Goal: Information Seeking & Learning: Learn about a topic

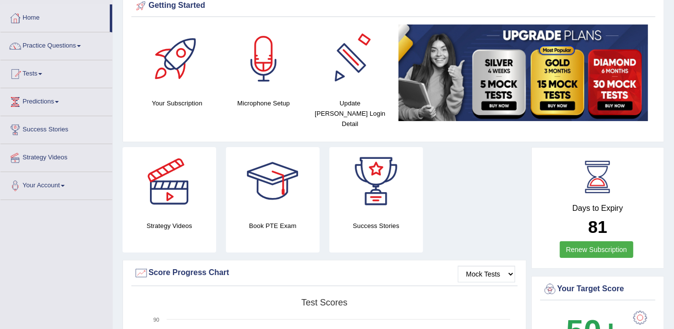
scroll to position [44, 0]
click at [57, 44] on link "Practice Questions" at bounding box center [56, 44] width 112 height 25
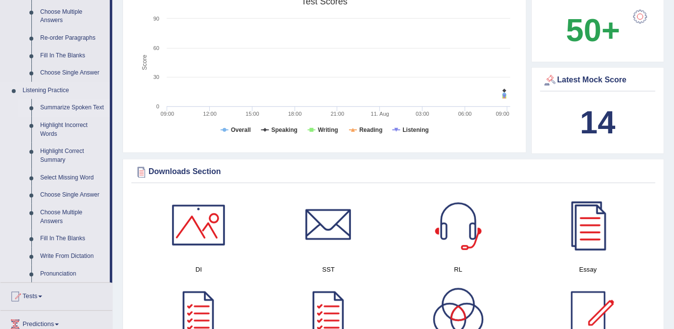
scroll to position [356, 0]
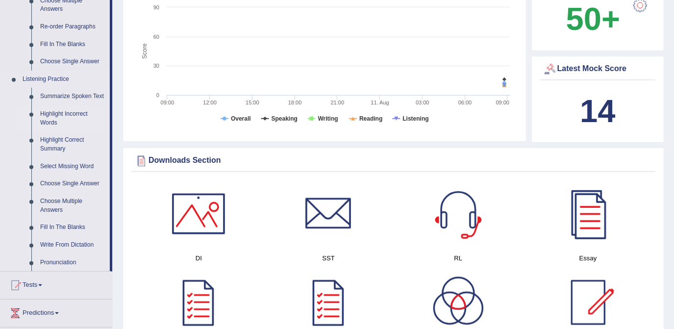
click at [77, 115] on link "Highlight Incorrect Words" at bounding box center [73, 118] width 74 height 26
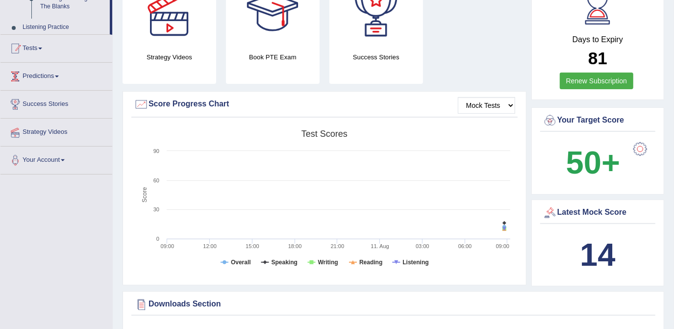
scroll to position [129, 0]
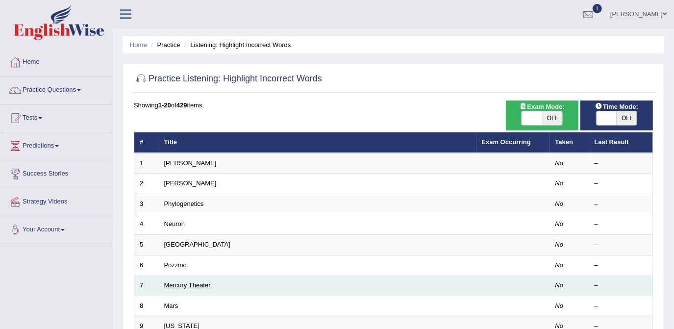
click at [191, 284] on link "Mercury Theater" at bounding box center [187, 284] width 47 height 7
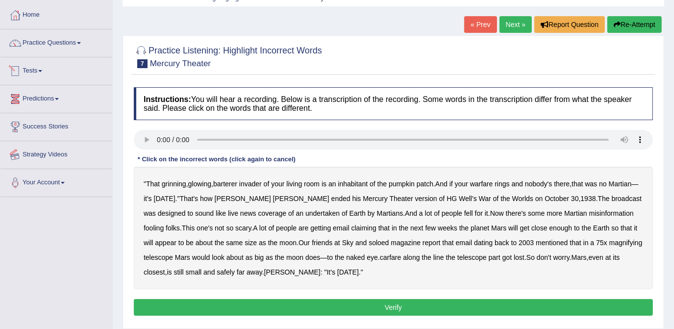
scroll to position [44, 0]
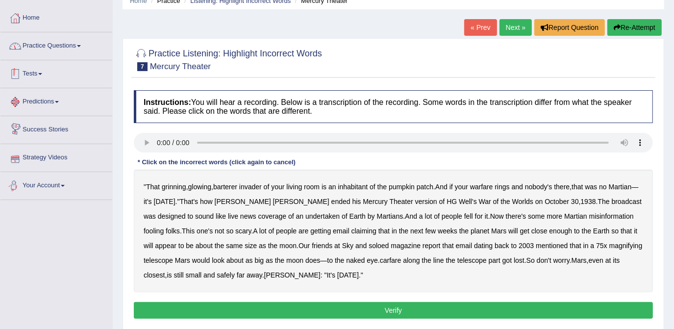
click at [58, 42] on link "Practice Questions" at bounding box center [56, 44] width 112 height 25
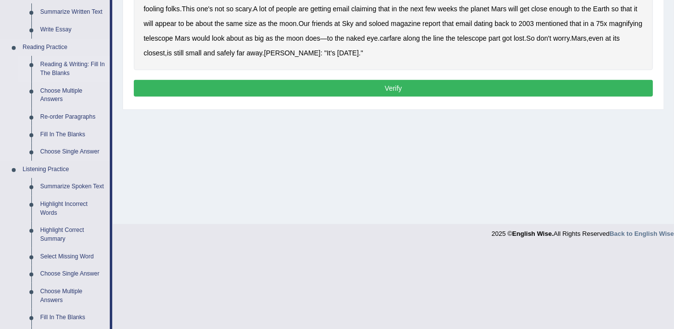
scroll to position [267, 0]
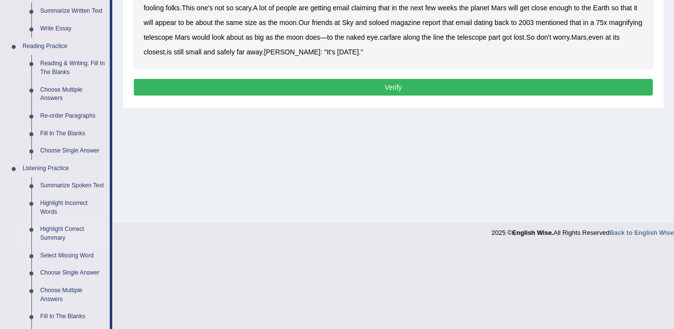
click at [82, 229] on link "Highlight Correct Summary" at bounding box center [73, 234] width 74 height 26
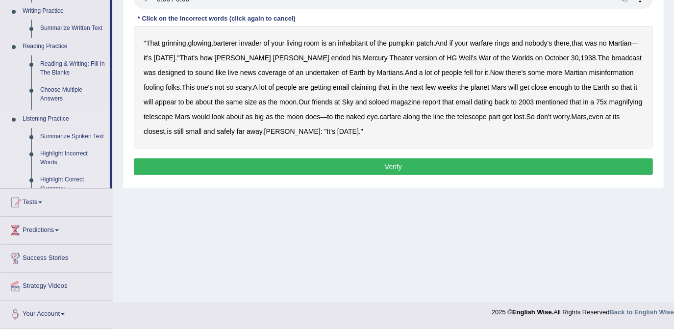
scroll to position [185, 0]
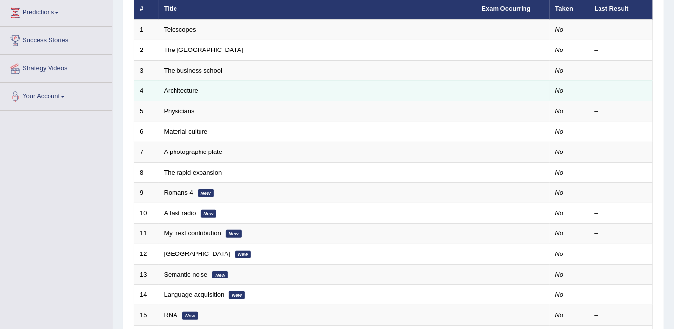
scroll to position [133, 0]
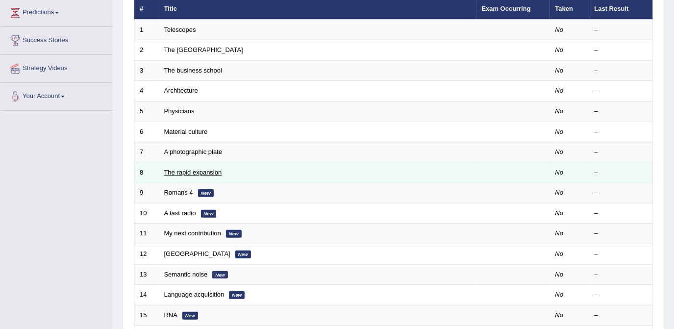
click at [178, 170] on link "The rapid expansion" at bounding box center [193, 172] width 58 height 7
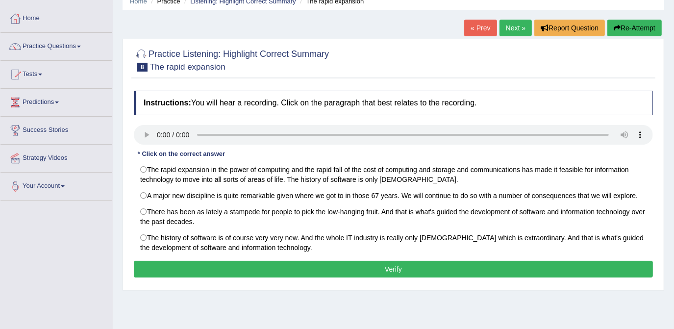
scroll to position [44, 0]
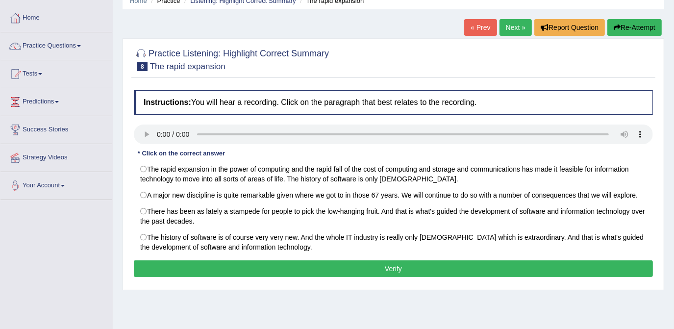
click at [225, 147] on div "Instructions: You will hear a recording. Click on the paragraph that best relat…" at bounding box center [393, 184] width 524 height 199
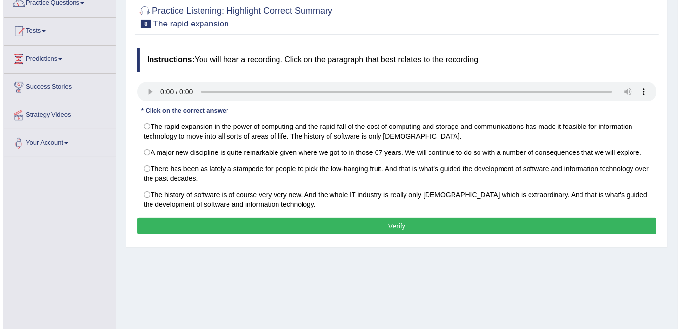
scroll to position [89, 0]
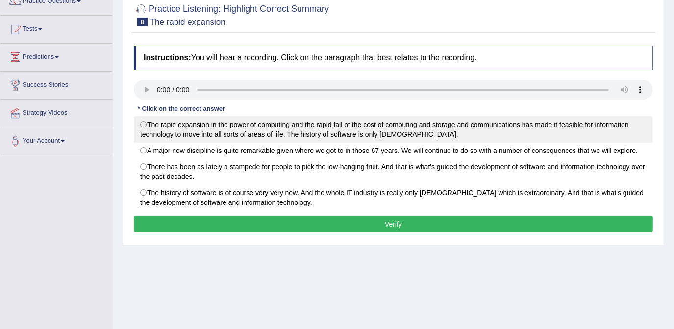
click at [334, 136] on label "The rapid expansion in the power of computing and the rapid fall of the cost of…" at bounding box center [393, 129] width 519 height 26
radio input "true"
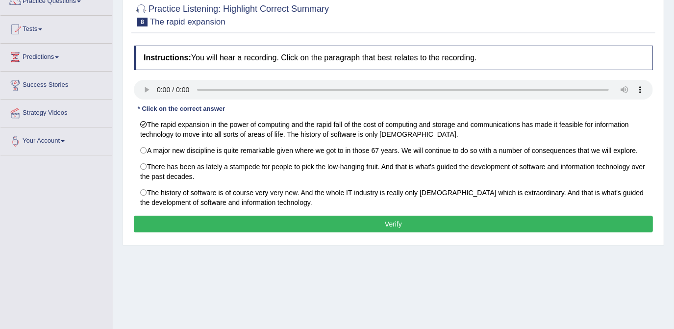
click at [397, 221] on button "Verify" at bounding box center [393, 224] width 519 height 17
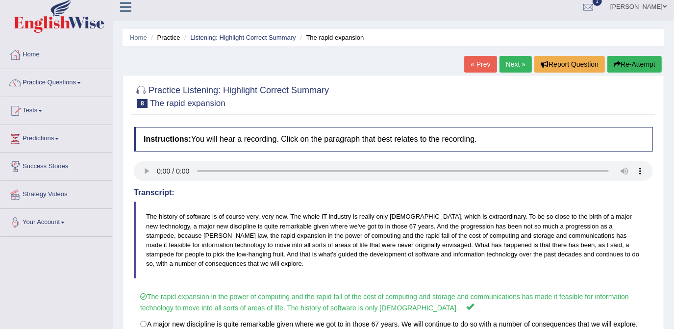
scroll to position [0, 0]
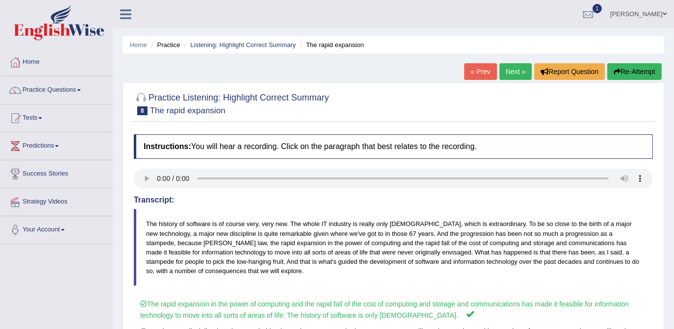
click at [517, 73] on link "Next »" at bounding box center [515, 71] width 32 height 17
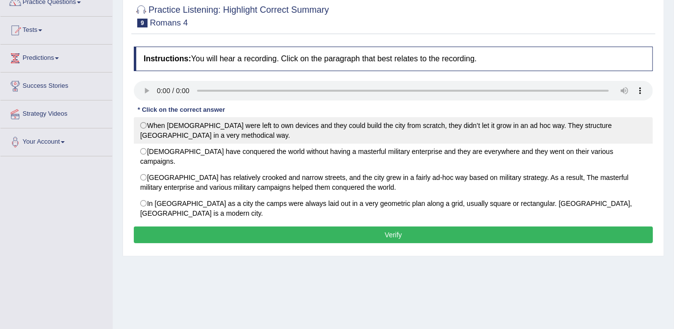
scroll to position [89, 0]
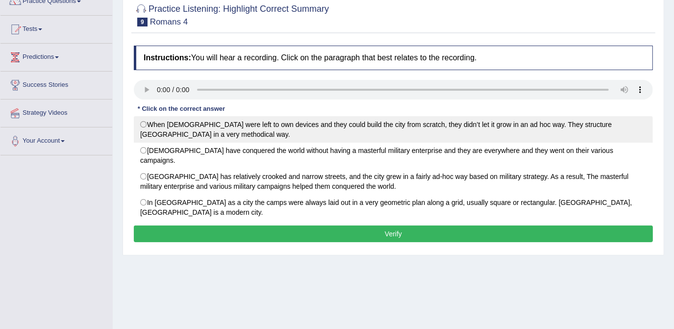
click at [363, 123] on label "When Romans were left to own devices and they could build the city from scratch…" at bounding box center [393, 129] width 519 height 26
radio input "true"
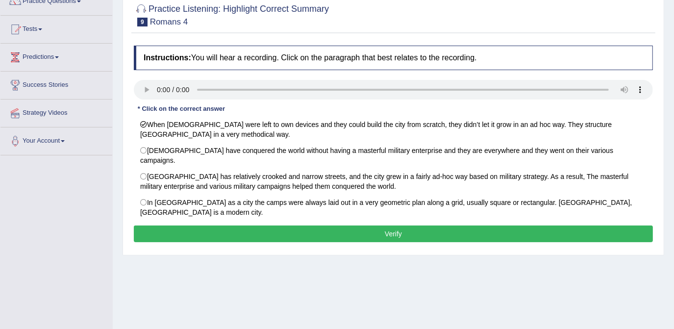
click at [389, 222] on div "Instructions: You will hear a recording. Click on the paragraph that best relat…" at bounding box center [393, 145] width 524 height 209
click at [392, 225] on button "Verify" at bounding box center [393, 233] width 519 height 17
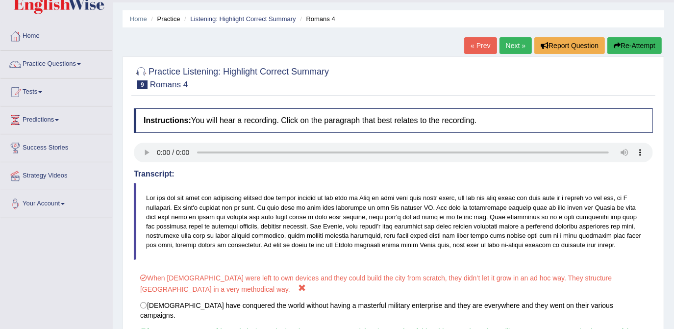
scroll to position [0, 0]
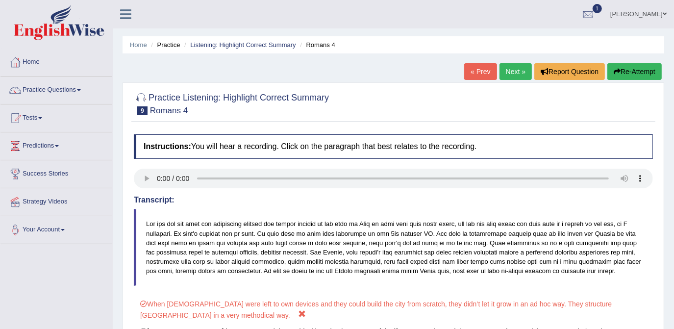
click at [513, 65] on link "Next »" at bounding box center [515, 71] width 32 height 17
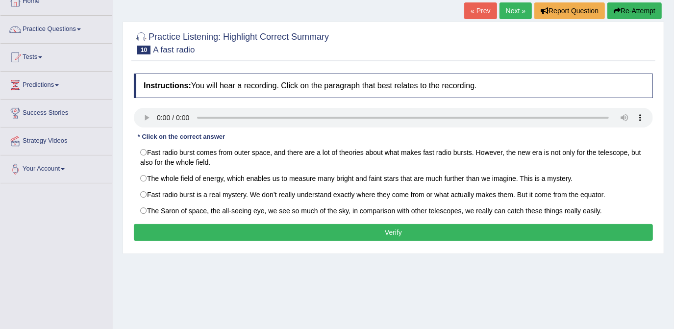
scroll to position [89, 0]
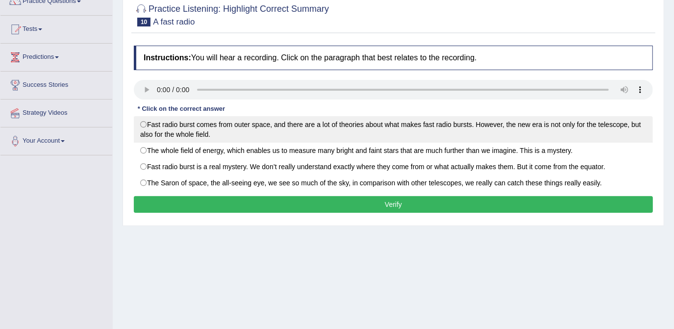
click at [270, 130] on label "Fast radio burst comes from outer space, and there are a lot of theories about …" at bounding box center [393, 129] width 519 height 26
radio input "true"
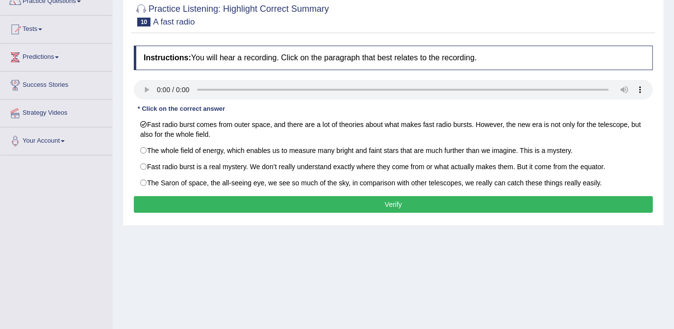
click at [270, 197] on button "Verify" at bounding box center [393, 204] width 519 height 17
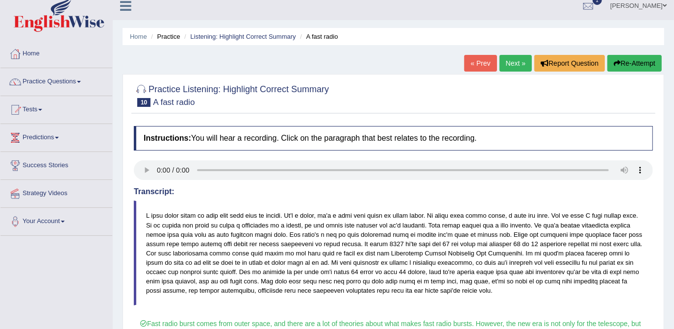
scroll to position [7, 0]
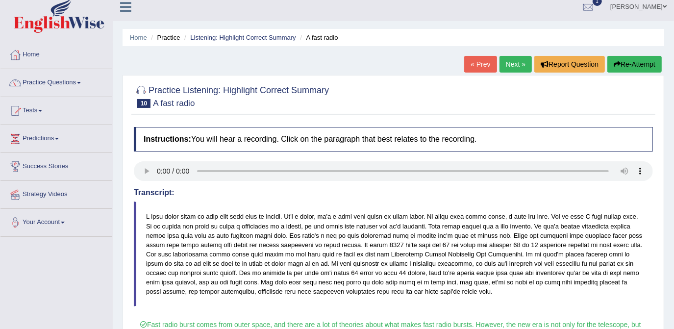
click at [516, 63] on link "Next »" at bounding box center [515, 64] width 32 height 17
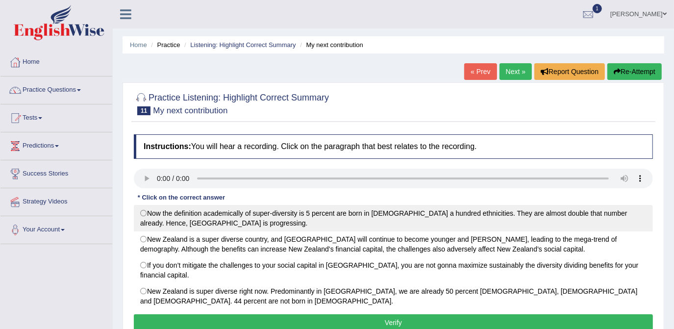
scroll to position [44, 0]
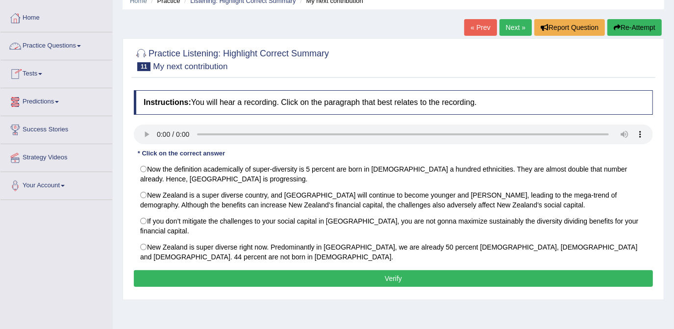
click at [46, 44] on link "Practice Questions" at bounding box center [56, 44] width 112 height 25
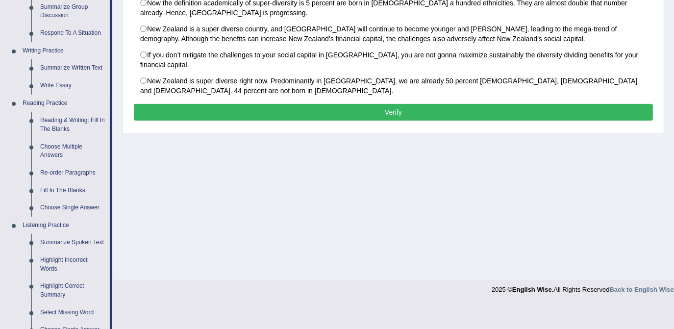
scroll to position [222, 0]
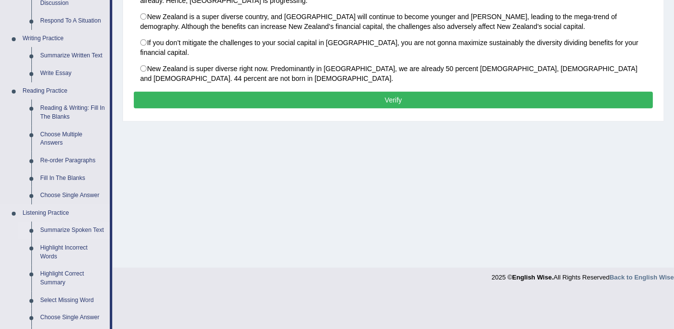
click at [85, 229] on link "Summarize Spoken Text" at bounding box center [73, 230] width 74 height 18
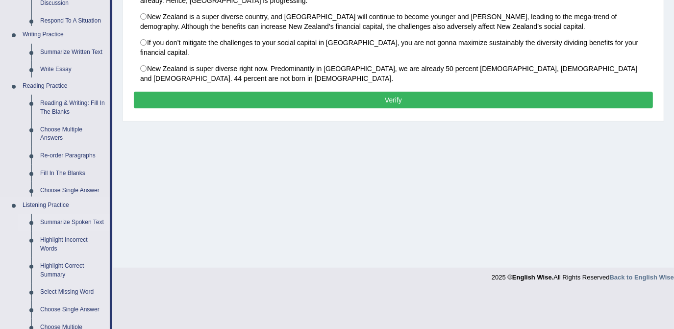
scroll to position [185, 0]
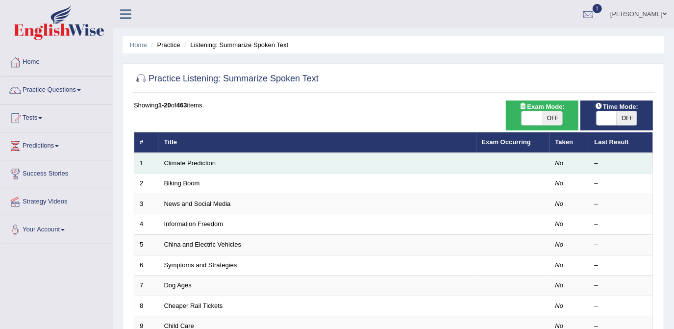
click at [198, 171] on td "Climate Prediction" at bounding box center [318, 163] width 318 height 21
click at [199, 166] on td "Climate Prediction" at bounding box center [318, 163] width 318 height 21
click at [203, 161] on link "Climate Prediction" at bounding box center [190, 162] width 52 height 7
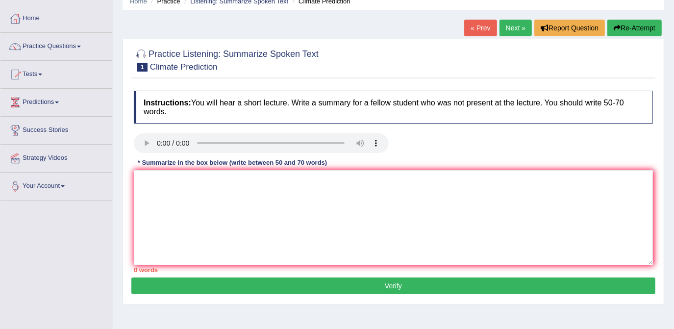
scroll to position [44, 0]
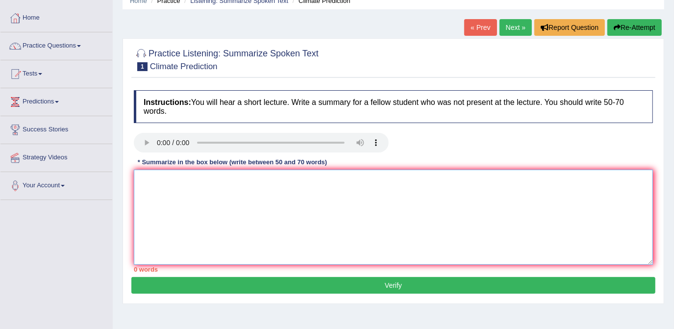
click at [243, 199] on textarea at bounding box center [393, 217] width 519 height 95
click at [234, 181] on textarea "The speaker was discissing" at bounding box center [393, 217] width 519 height 95
drag, startPoint x: 234, startPoint y: 181, endPoint x: 153, endPoint y: 194, distance: 81.9
click at [153, 194] on textarea "The speaker was discissing" at bounding box center [393, 217] width 519 height 95
type textarea "The"
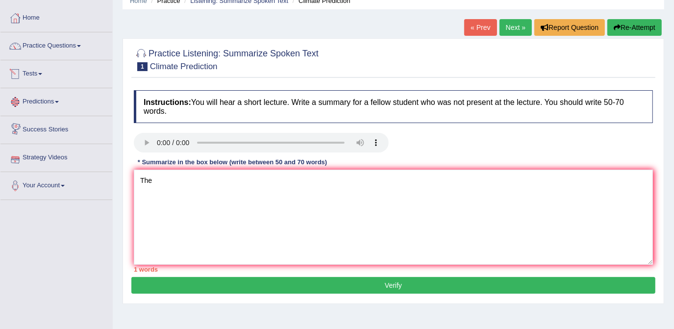
click at [34, 76] on link "Tests" at bounding box center [56, 72] width 112 height 25
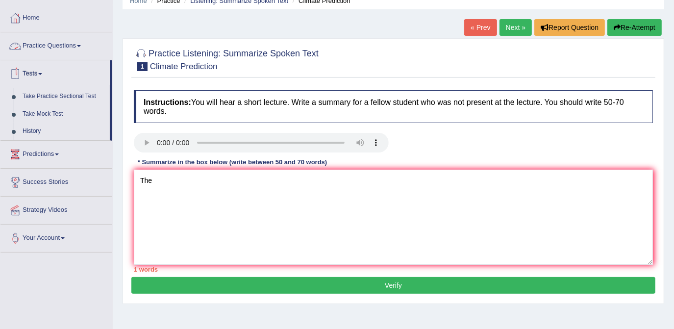
click at [54, 157] on link "Predictions" at bounding box center [56, 153] width 112 height 25
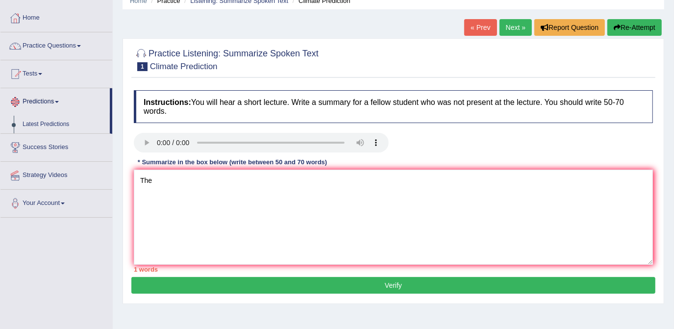
click at [44, 70] on link "Tests" at bounding box center [56, 72] width 112 height 25
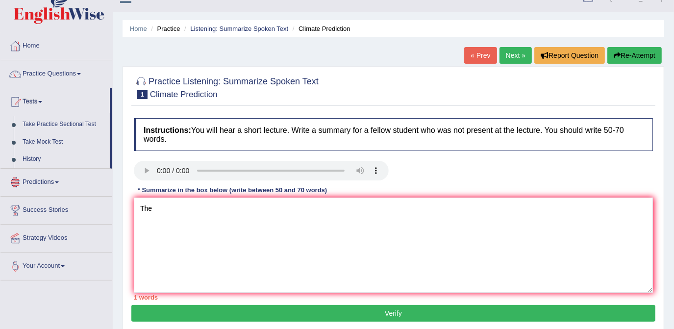
scroll to position [0, 0]
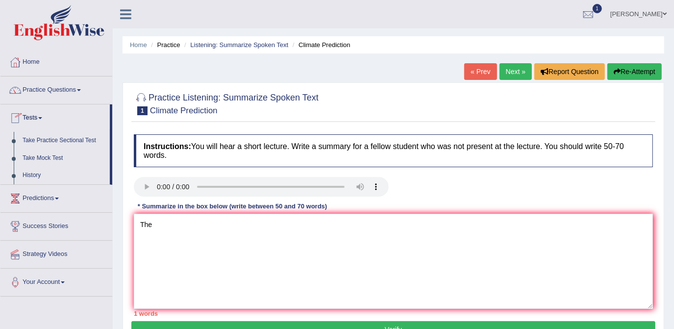
click at [44, 121] on link "Tests" at bounding box center [54, 116] width 109 height 25
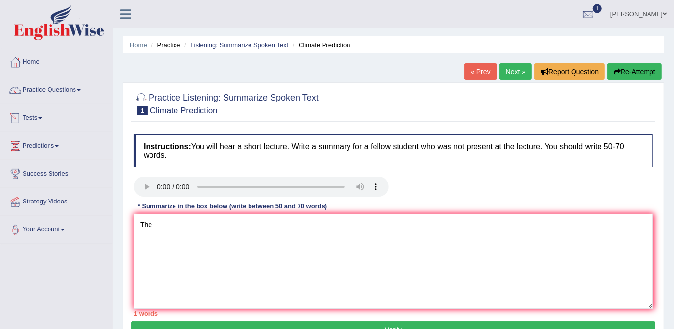
click at [34, 119] on link "Tests" at bounding box center [56, 116] width 112 height 25
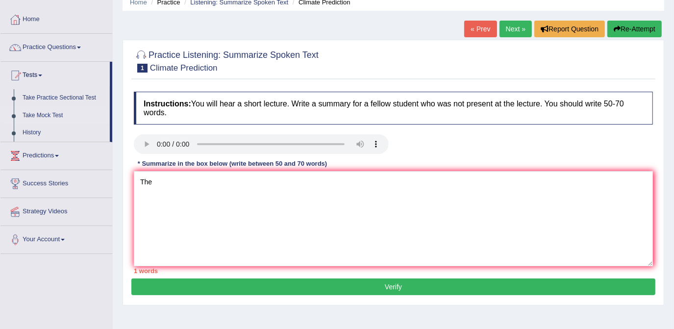
scroll to position [44, 0]
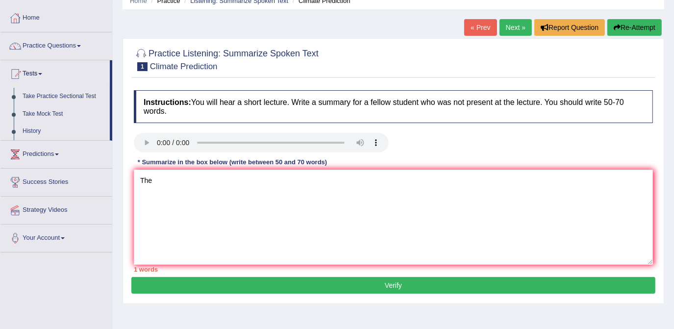
click at [56, 152] on link "Predictions" at bounding box center [56, 153] width 112 height 25
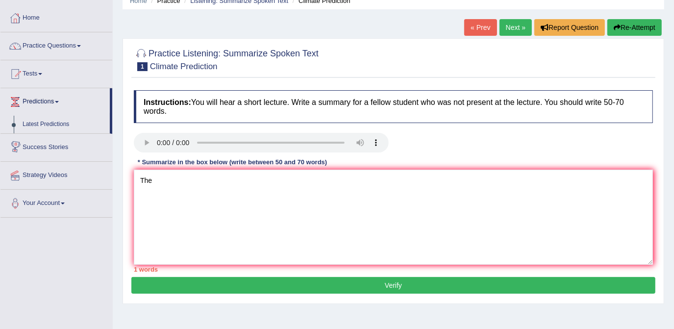
click at [57, 98] on link "Predictions" at bounding box center [54, 100] width 109 height 25
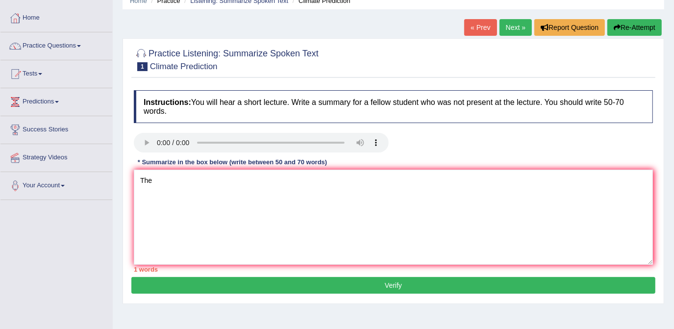
click at [56, 101] on link "Predictions" at bounding box center [56, 100] width 112 height 25
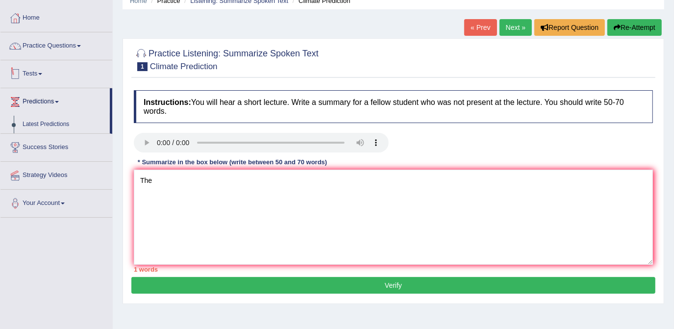
click at [42, 73] on span at bounding box center [40, 74] width 4 height 2
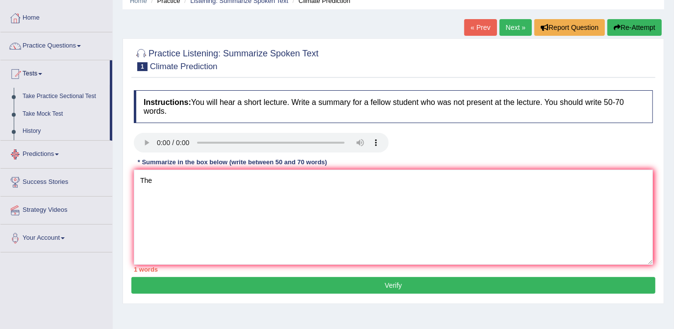
click at [56, 154] on link "Predictions" at bounding box center [56, 153] width 112 height 25
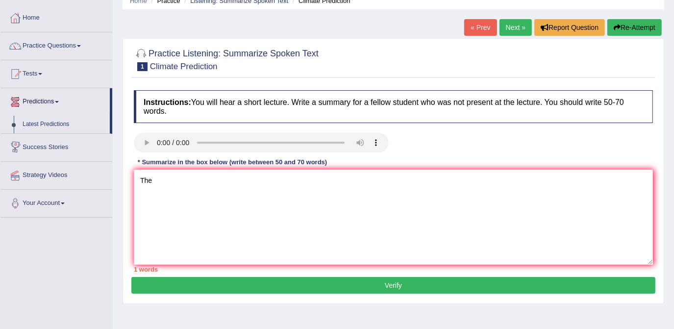
click at [61, 105] on link "Predictions" at bounding box center [54, 100] width 109 height 25
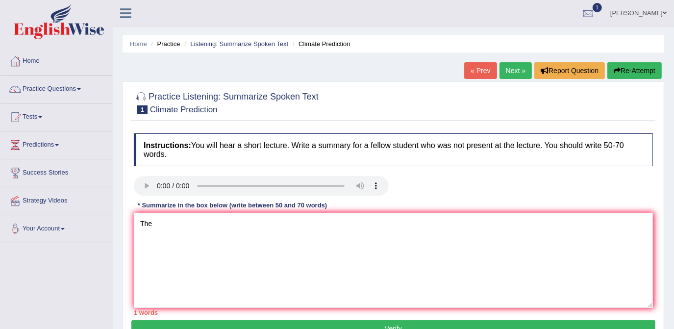
scroll to position [0, 0]
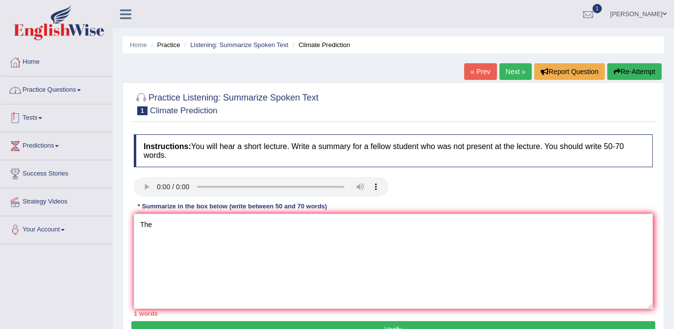
click at [68, 94] on link "Practice Questions" at bounding box center [56, 88] width 112 height 25
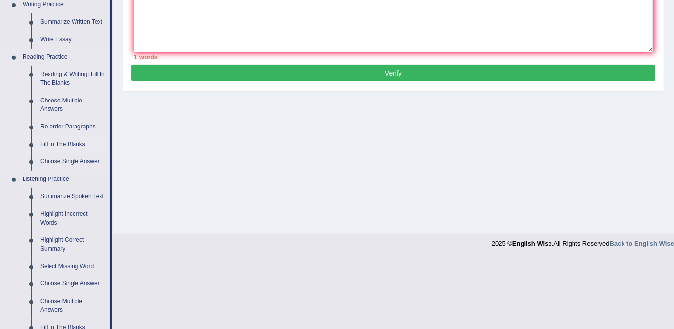
scroll to position [267, 0]
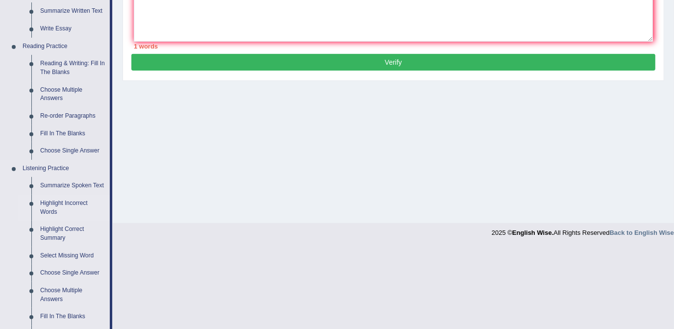
click at [79, 202] on link "Highlight Incorrect Words" at bounding box center [73, 208] width 74 height 26
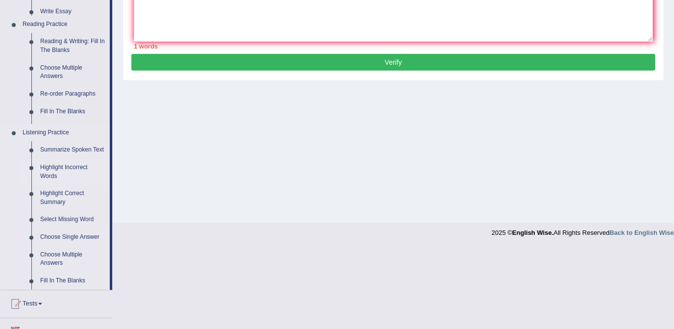
scroll to position [185, 0]
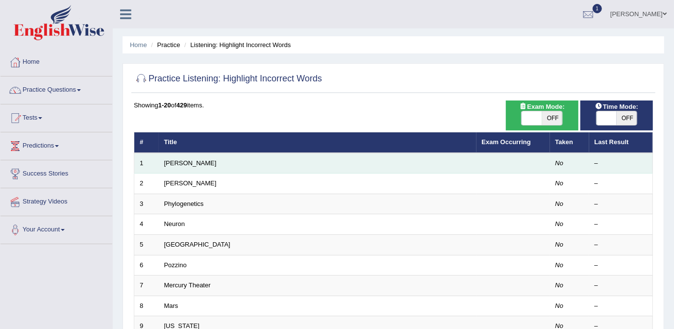
click at [177, 168] on td "[PERSON_NAME]" at bounding box center [318, 163] width 318 height 21
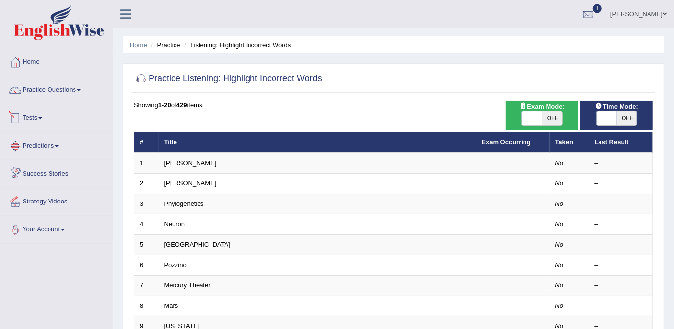
click at [36, 113] on link "Tests" at bounding box center [56, 116] width 112 height 25
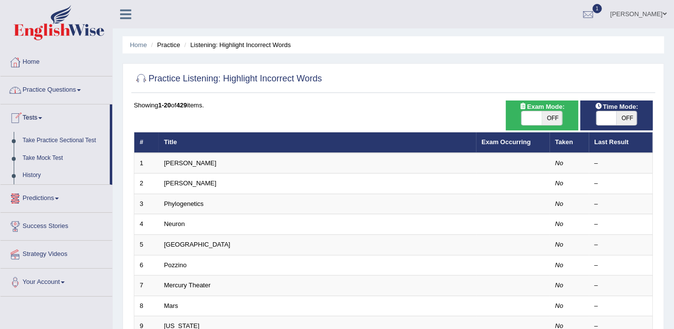
click at [49, 88] on link "Practice Questions" at bounding box center [56, 88] width 112 height 25
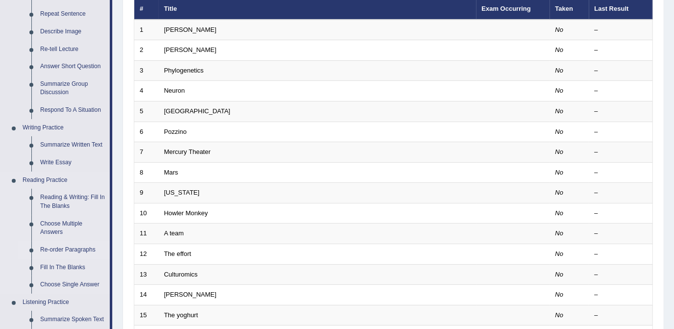
scroll to position [178, 0]
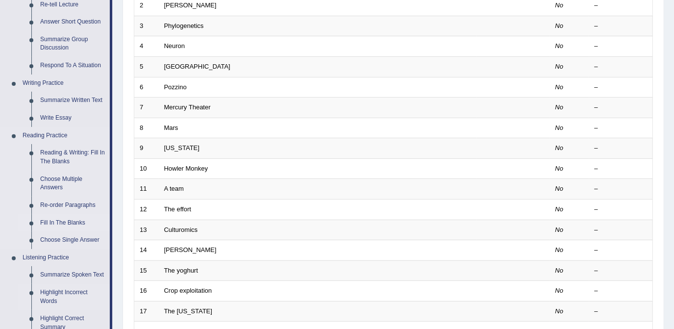
click at [74, 224] on link "Fill In The Blanks" at bounding box center [73, 223] width 74 height 18
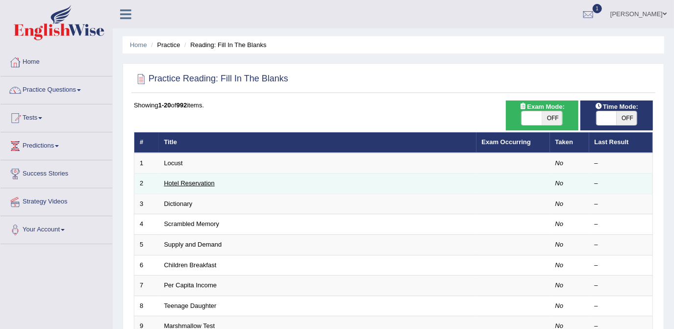
click at [205, 179] on link "Hotel Reservation" at bounding box center [189, 182] width 50 height 7
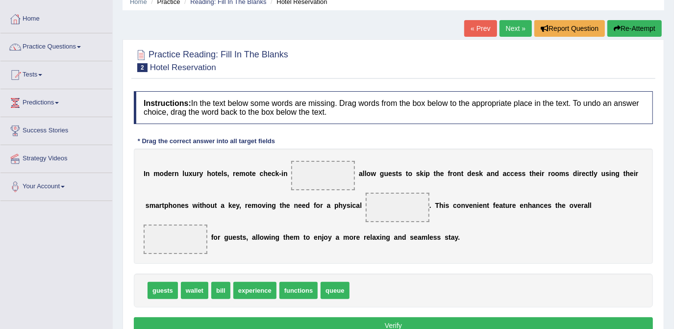
scroll to position [44, 0]
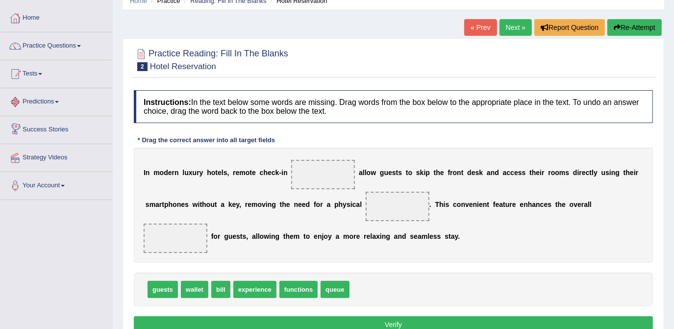
click at [35, 74] on link "Tests" at bounding box center [56, 72] width 112 height 25
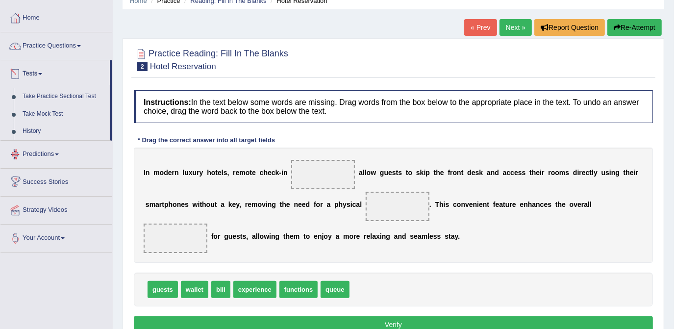
click at [42, 48] on link "Practice Questions" at bounding box center [56, 44] width 112 height 25
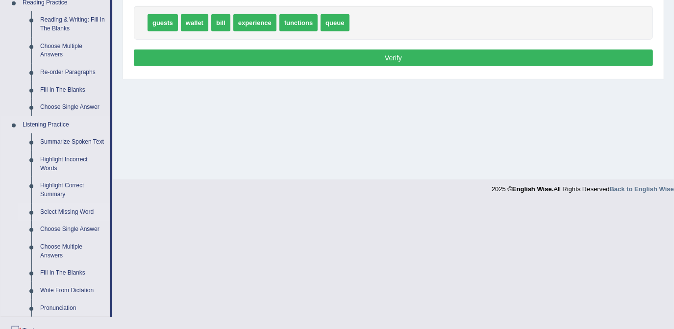
scroll to position [312, 0]
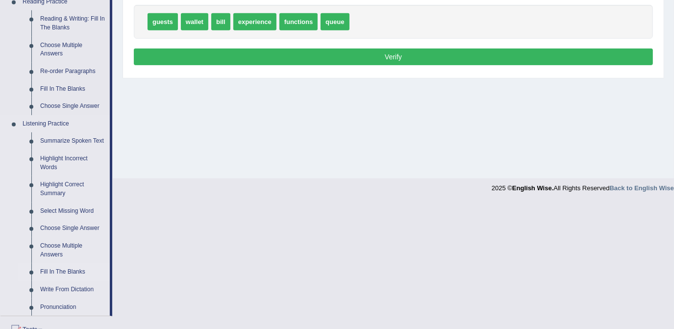
click at [72, 270] on link "Fill In The Blanks" at bounding box center [73, 272] width 74 height 18
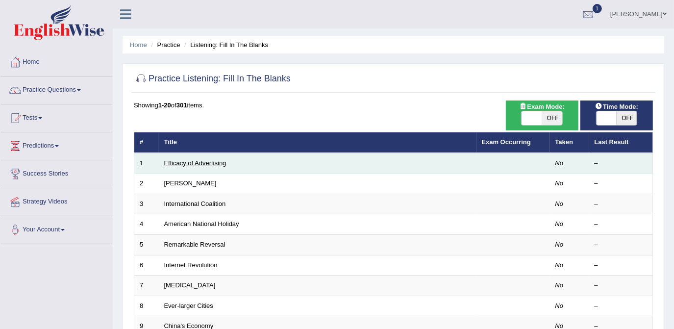
click at [197, 164] on link "Efficacy of Advertising" at bounding box center [195, 162] width 62 height 7
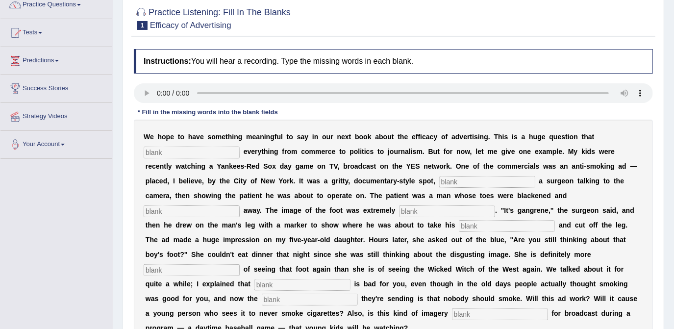
scroll to position [89, 0]
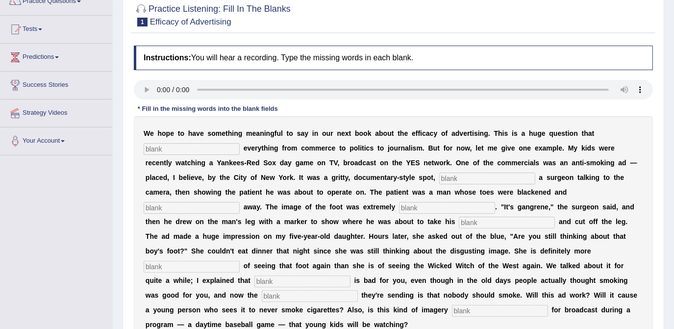
click at [191, 148] on input "text" at bounding box center [192, 149] width 96 height 12
click at [190, 145] on input "text" at bounding box center [192, 149] width 96 height 12
type input "impact"
click at [439, 177] on input "text" at bounding box center [487, 178] width 96 height 12
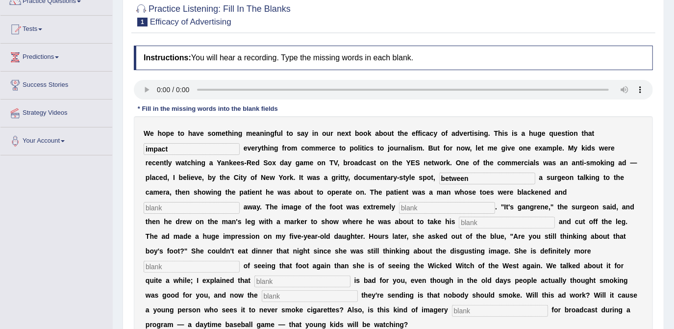
type input "between"
click at [412, 194] on b "w" at bounding box center [414, 192] width 5 height 8
click at [240, 202] on input "text" at bounding box center [192, 208] width 96 height 12
type input "running"
click at [191, 215] on div "W e h o p e t o h a v e s o m e t h i n g m e a n i n g f u l t o s a y i n o u…" at bounding box center [393, 228] width 519 height 225
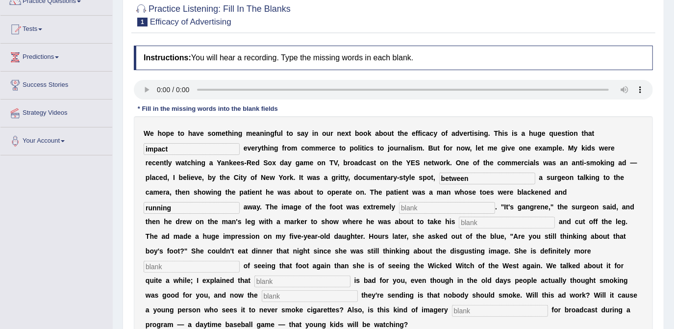
click at [399, 207] on input "text" at bounding box center [447, 208] width 96 height 12
click at [459, 221] on input "text" at bounding box center [507, 223] width 96 height 12
type input "a"
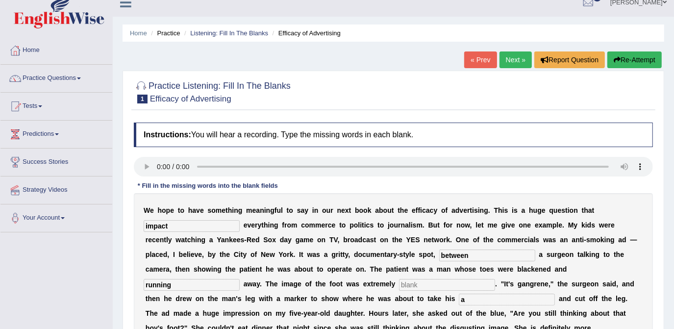
scroll to position [0, 0]
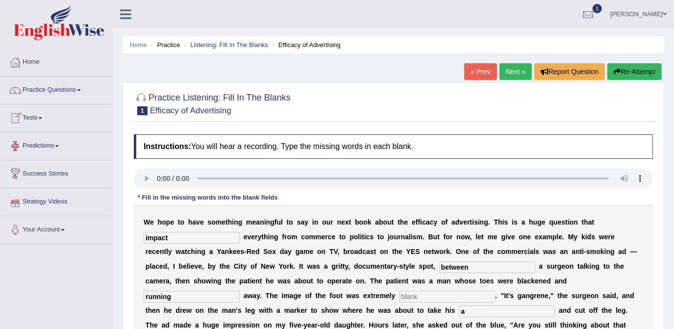
click at [36, 116] on link "Tests" at bounding box center [56, 116] width 112 height 25
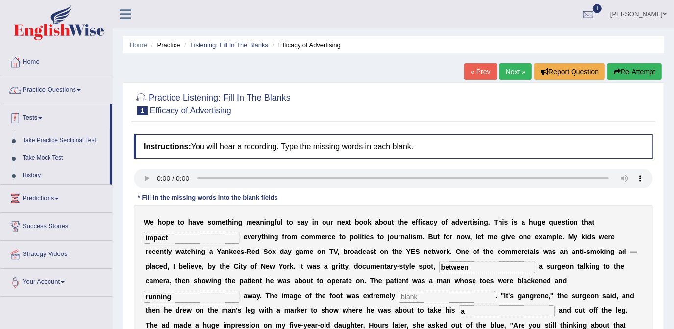
click at [45, 87] on link "Practice Questions" at bounding box center [56, 88] width 112 height 25
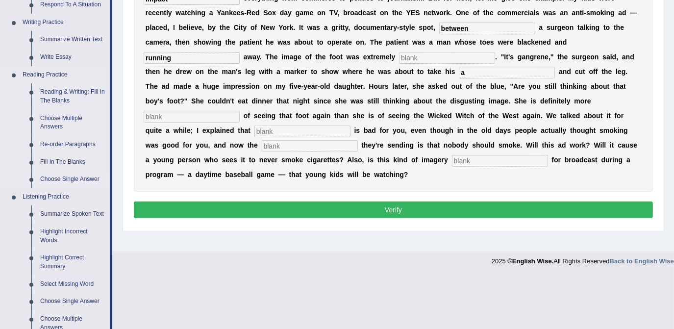
scroll to position [267, 0]
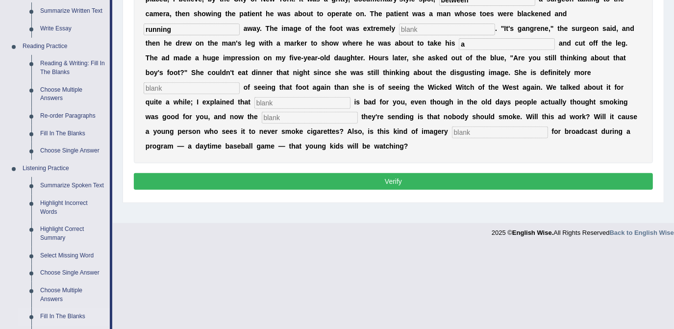
click at [69, 313] on link "Fill In The Blanks" at bounding box center [73, 317] width 74 height 18
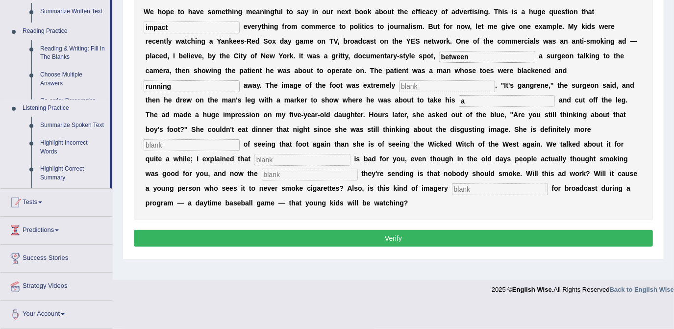
scroll to position [185, 0]
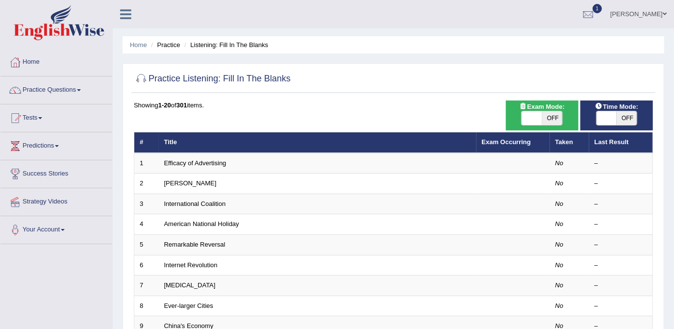
click at [631, 118] on span "OFF" at bounding box center [626, 118] width 21 height 14
checkbox input "true"
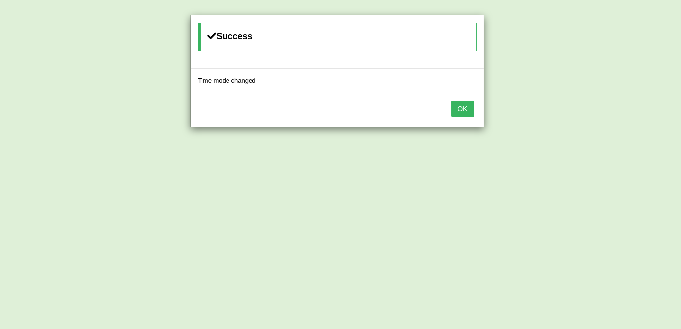
click at [551, 117] on div "Success Time mode changed OK" at bounding box center [340, 164] width 681 height 329
drag, startPoint x: 443, startPoint y: 100, endPoint x: 453, endPoint y: 105, distance: 10.5
click at [445, 100] on div "OK" at bounding box center [337, 110] width 293 height 34
click at [460, 110] on button "OK" at bounding box center [462, 108] width 23 height 17
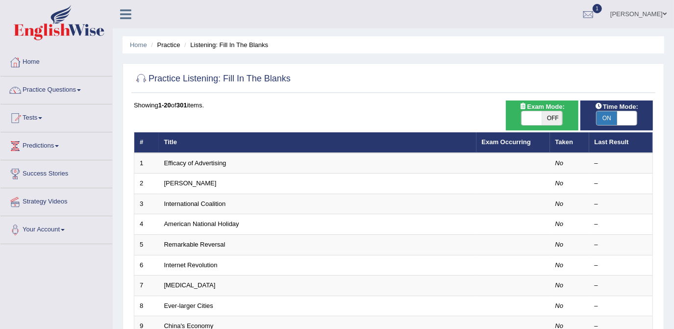
click at [542, 113] on span "OFF" at bounding box center [552, 118] width 21 height 14
checkbox input "true"
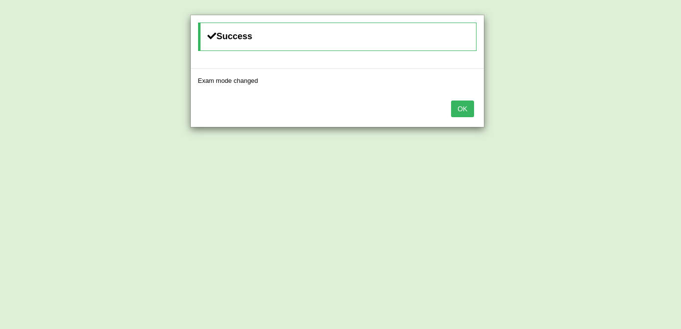
click at [468, 113] on button "OK" at bounding box center [462, 108] width 23 height 17
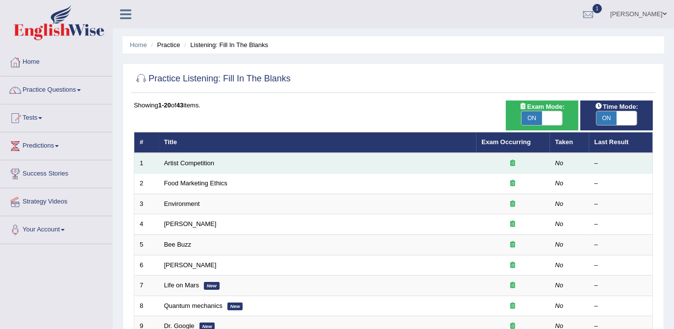
click at [169, 167] on td "Artist Competition" at bounding box center [318, 163] width 318 height 21
click at [180, 164] on link "Artist Competition" at bounding box center [189, 162] width 50 height 7
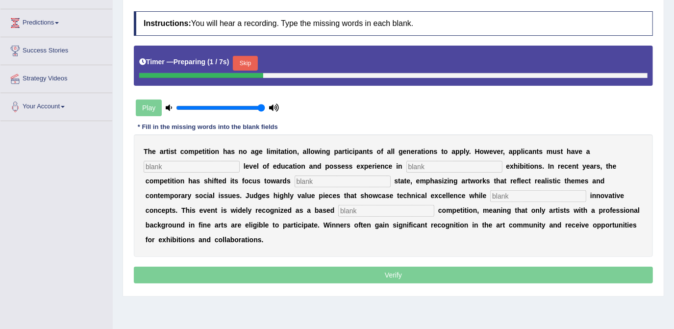
scroll to position [133, 0]
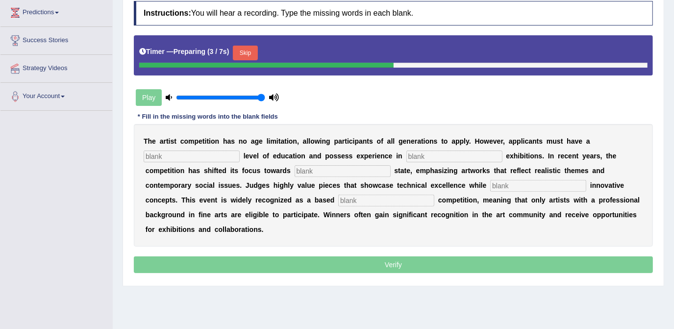
click at [197, 161] on div "T h e a r t i s t c o m p e t i t i o n h a s n o a g e l i m i t a t i o n , a…" at bounding box center [393, 185] width 519 height 123
click at [197, 151] on input "text" at bounding box center [192, 156] width 96 height 12
click at [196, 153] on input "text" at bounding box center [192, 156] width 96 height 12
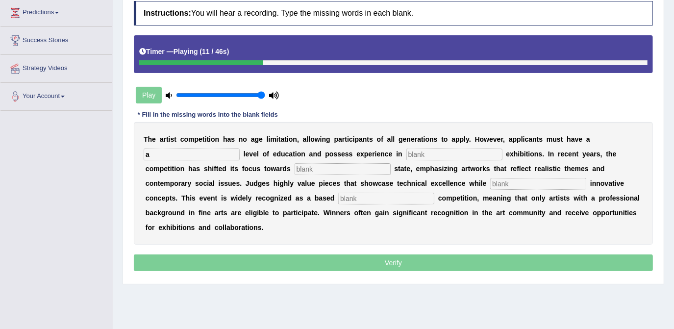
type input "a"
click at [435, 154] on input "text" at bounding box center [454, 154] width 96 height 12
type input "sculture"
click at [295, 163] on input "text" at bounding box center [343, 169] width 96 height 12
type input "real"
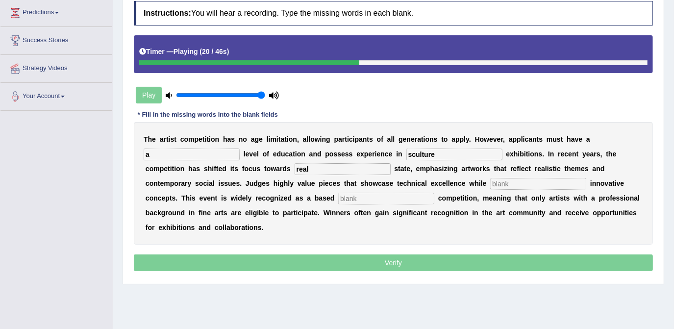
click at [490, 183] on input "text" at bounding box center [538, 184] width 96 height 12
type input "incorporation"
click at [229, 203] on div "T h e a r t i s t c o m p e t i t i o n h a s n o a g e l i m i t a t i o n , a…" at bounding box center [393, 183] width 519 height 123
click at [338, 197] on input "text" at bounding box center [386, 199] width 96 height 12
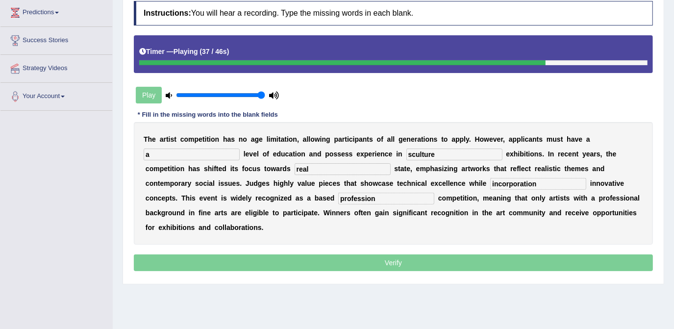
type input "profession"
click at [490, 185] on input "incorporation" at bounding box center [538, 184] width 96 height 12
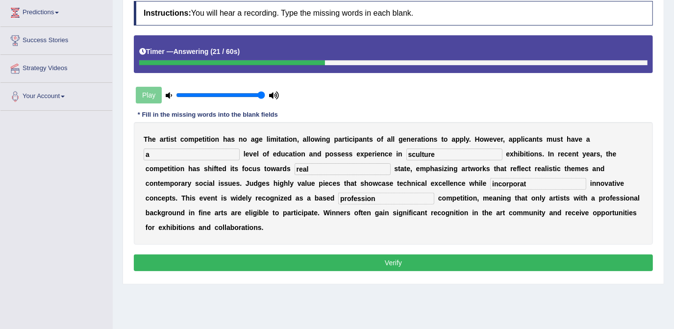
type input "incorporat"
click at [202, 151] on input "a" at bounding box center [192, 154] width 96 height 12
click at [147, 92] on div "Play" at bounding box center [207, 95] width 147 height 25
click at [177, 152] on input "a" at bounding box center [192, 154] width 96 height 12
click at [490, 181] on input "incorporat" at bounding box center [538, 184] width 96 height 12
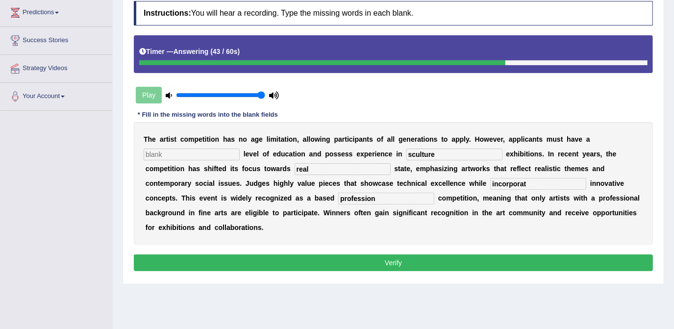
click at [490, 183] on input "incorporat" at bounding box center [538, 184] width 96 height 12
type input "i"
type input "corporations"
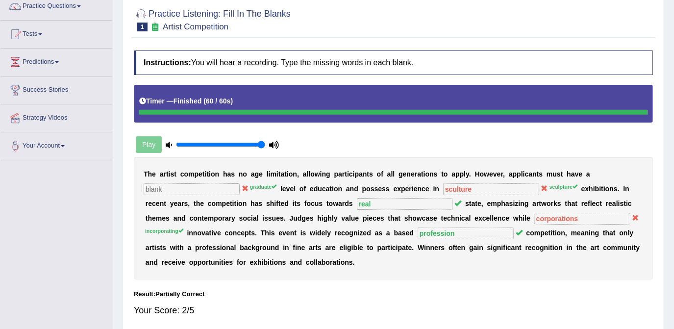
scroll to position [0, 0]
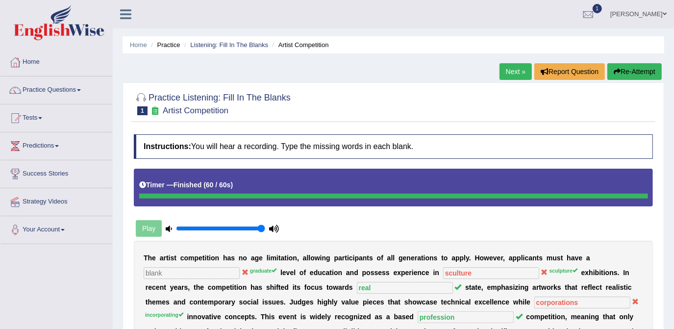
click at [515, 69] on link "Next »" at bounding box center [515, 71] width 32 height 17
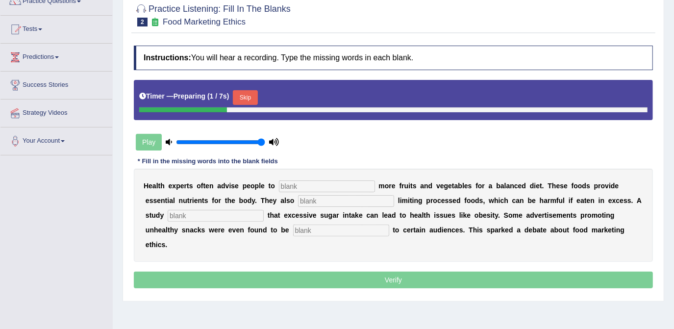
click at [320, 185] on input "text" at bounding box center [327, 186] width 96 height 12
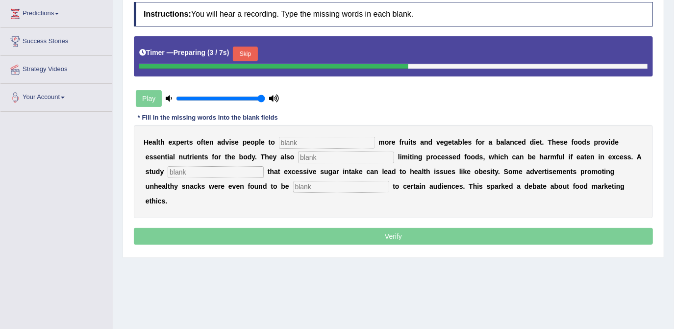
scroll to position [133, 0]
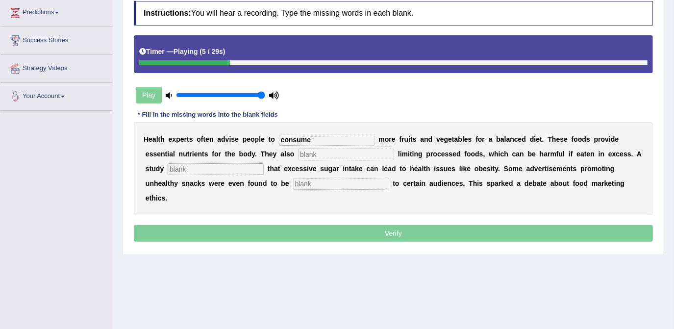
type input "consume"
click at [298, 152] on input "text" at bounding box center [346, 154] width 96 height 12
type input "recommenden"
click at [192, 171] on input "text" at bounding box center [216, 169] width 96 height 12
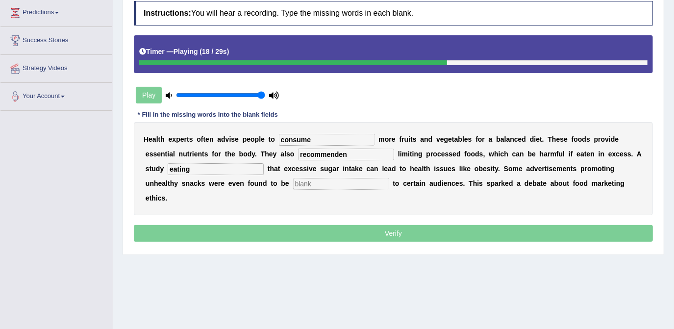
type input "eating"
click at [293, 185] on input "text" at bounding box center [341, 184] width 96 height 12
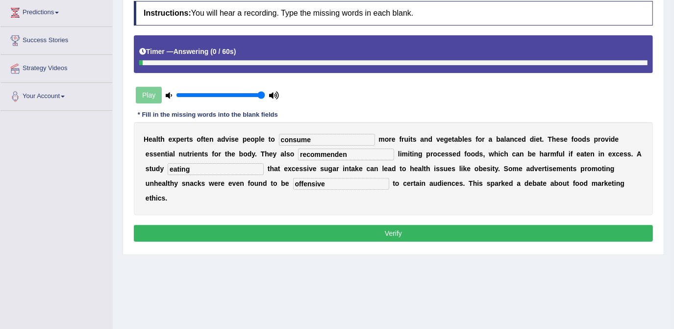
type input "offensive"
click at [314, 142] on input "consume" at bounding box center [327, 140] width 96 height 12
click at [315, 155] on input "recommenden" at bounding box center [346, 154] width 96 height 12
type input "recommended"
click at [314, 138] on input "consume" at bounding box center [327, 140] width 96 height 12
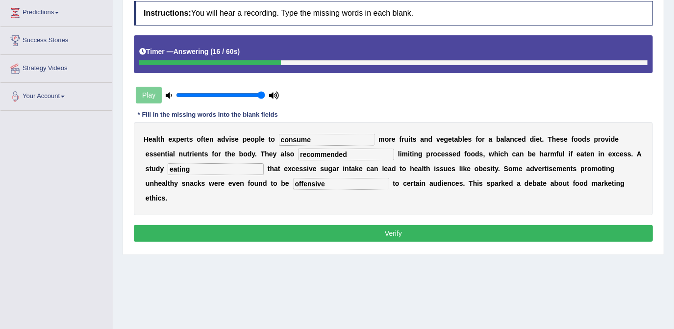
click at [319, 225] on button "Verify" at bounding box center [393, 233] width 519 height 17
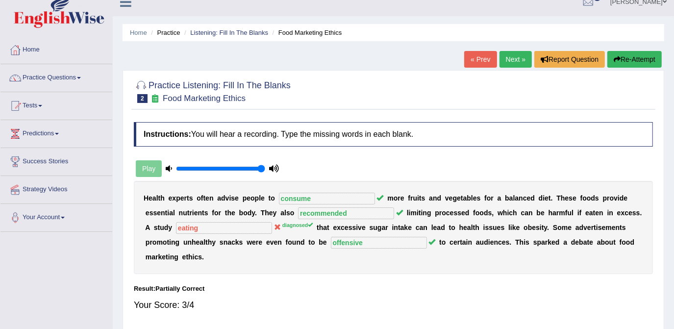
scroll to position [0, 0]
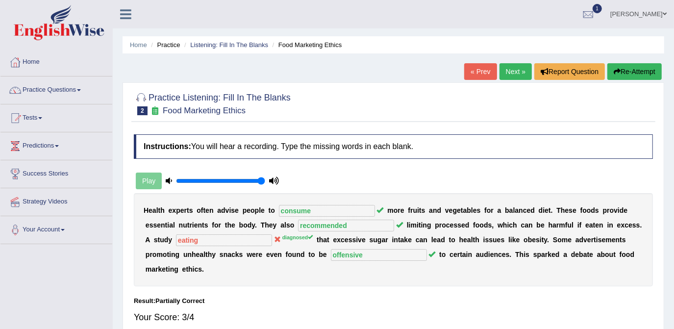
click at [518, 75] on link "Next »" at bounding box center [515, 71] width 32 height 17
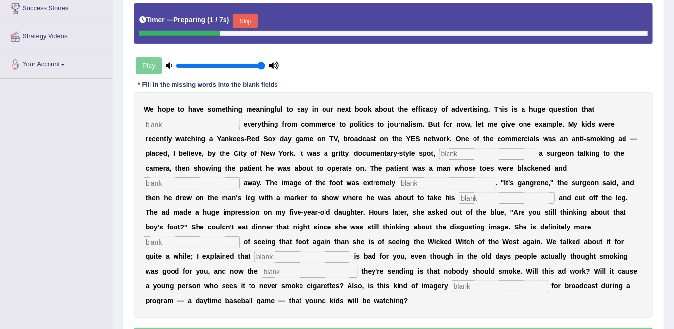
scroll to position [178, 0]
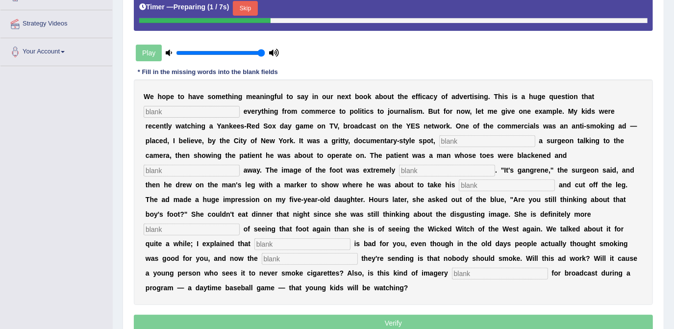
click at [178, 108] on input "text" at bounding box center [192, 112] width 96 height 12
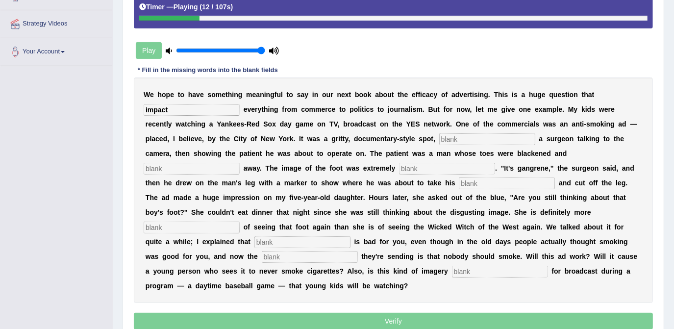
type input "impact"
click at [439, 142] on input "text" at bounding box center [487, 139] width 96 height 12
type input "between"
click at [240, 163] on input "text" at bounding box center [192, 169] width 96 height 12
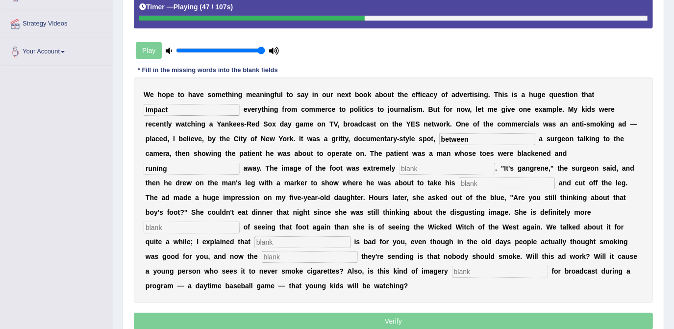
type input "runing"
click at [399, 169] on input "text" at bounding box center [447, 169] width 96 height 12
type input "disscusting"
click at [459, 181] on input "text" at bounding box center [507, 183] width 96 height 12
click at [231, 221] on input "text" at bounding box center [192, 227] width 96 height 12
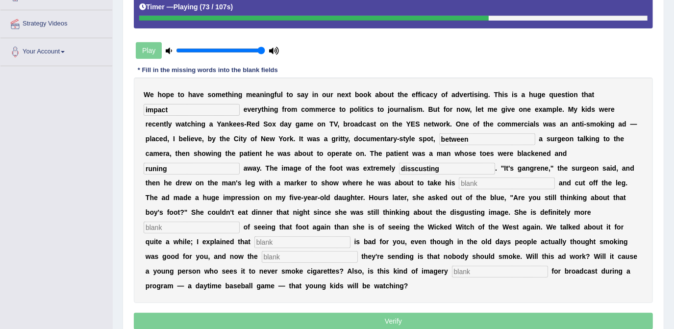
click at [231, 221] on input "text" at bounding box center [192, 227] width 96 height 12
type input "scare"
click at [311, 236] on input "text" at bounding box center [302, 242] width 96 height 12
type input "smoking"
click at [271, 251] on input "text" at bounding box center [310, 257] width 96 height 12
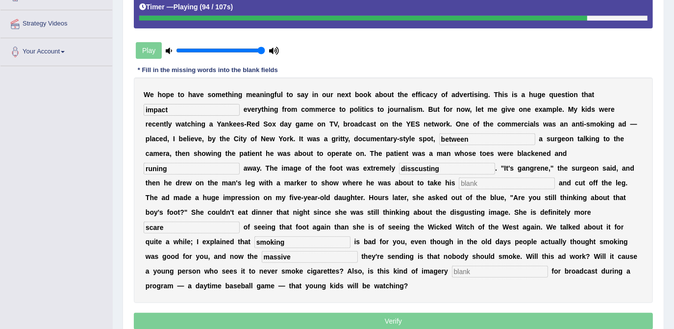
type input "massive"
drag, startPoint x: 393, startPoint y: 265, endPoint x: 380, endPoint y: 255, distance: 15.8
click at [392, 264] on div "W e h o p e t o h a v e s o m e t h i n g m e a n i n g f u l t o s a y i n o u…" at bounding box center [393, 189] width 519 height 225
click at [452, 266] on input "text" at bounding box center [500, 272] width 96 height 12
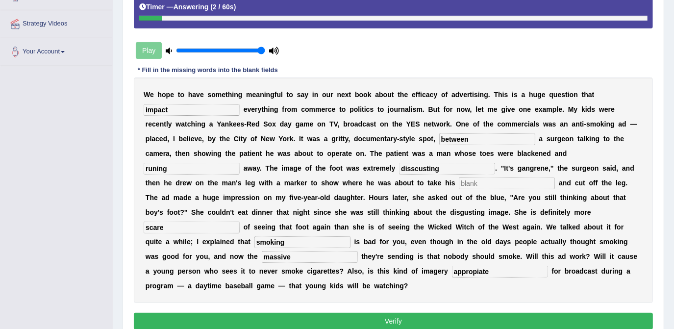
type input "appropiate"
click at [459, 183] on input "text" at bounding box center [507, 183] width 96 height 12
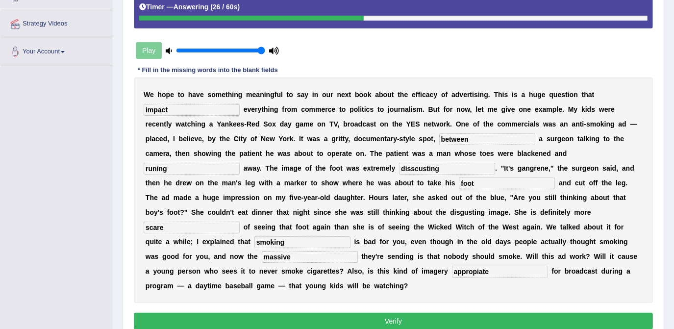
type input "foot"
click at [353, 313] on button "Verify" at bounding box center [393, 321] width 519 height 17
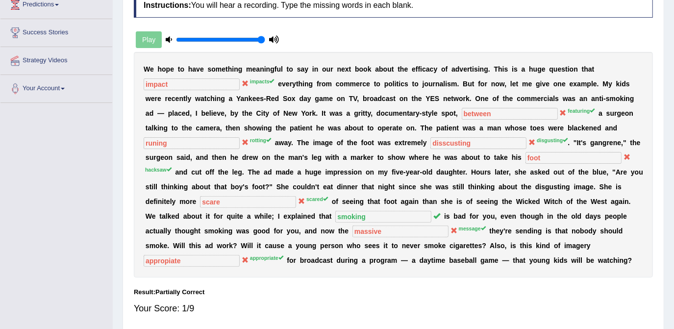
scroll to position [7, 0]
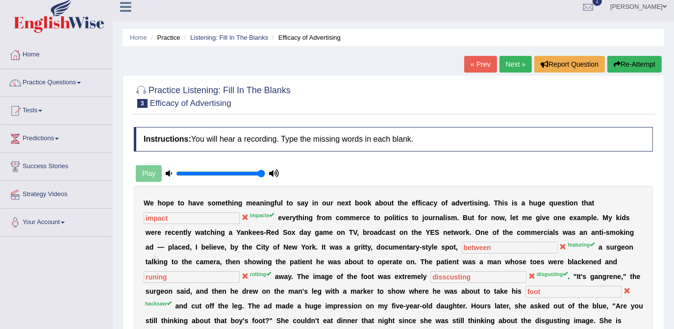
click at [514, 64] on link "Next »" at bounding box center [515, 64] width 32 height 17
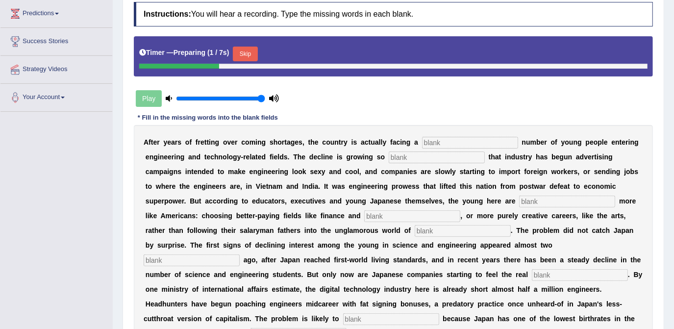
scroll to position [133, 0]
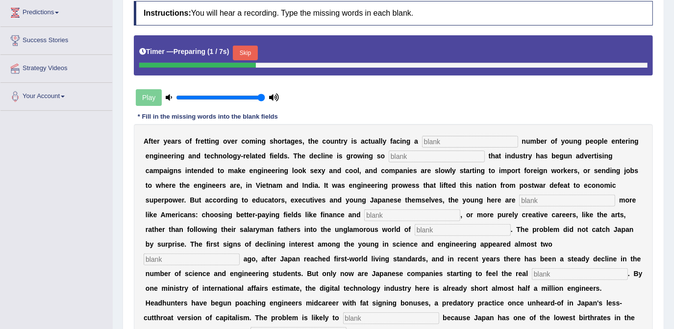
click at [446, 142] on input "text" at bounding box center [470, 142] width 96 height 12
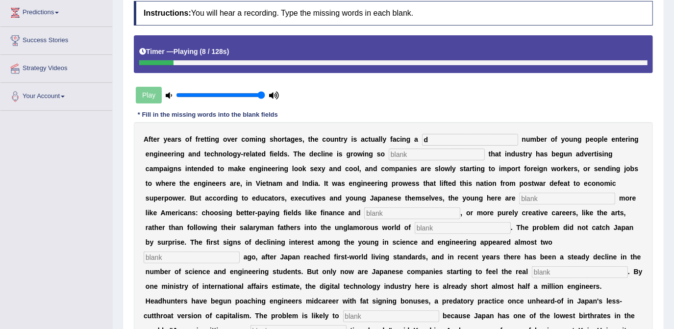
type input "d"
click at [402, 155] on input "text" at bounding box center [437, 154] width 96 height 12
type input "drugstic"
click at [519, 195] on input "text" at bounding box center [567, 199] width 96 height 12
type input "behabin"
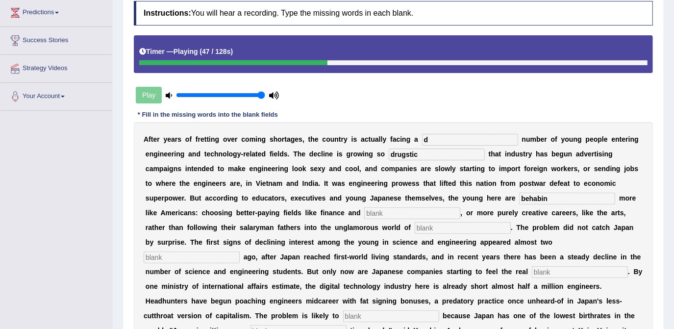
click at [364, 210] on input "text" at bounding box center [412, 213] width 96 height 12
type input "medicine"
click at [415, 226] on input "text" at bounding box center [463, 228] width 96 height 12
type input "many"
click at [240, 251] on input "text" at bounding box center [192, 257] width 96 height 12
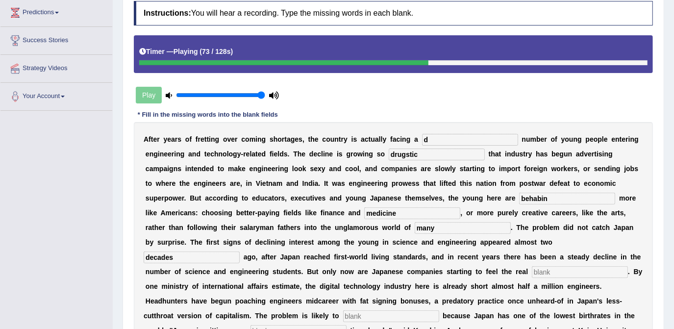
type input "decades"
drag, startPoint x: 198, startPoint y: 260, endPoint x: 197, endPoint y: 265, distance: 4.9
click at [197, 260] on div "A f t e r y e a r s o f f r e t t i n g o v e r c o m i n g s h o r t a g e s ,…" at bounding box center [393, 242] width 519 height 240
click at [532, 273] on input "text" at bounding box center [580, 272] width 96 height 12
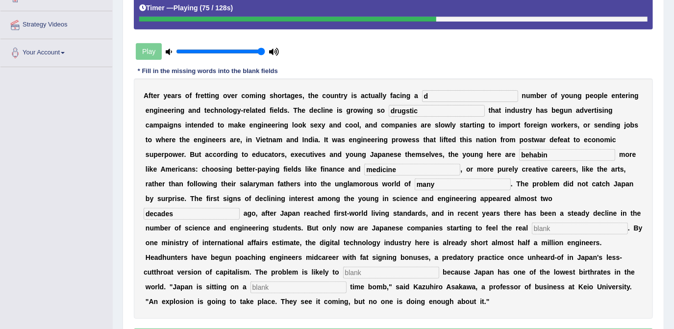
scroll to position [178, 0]
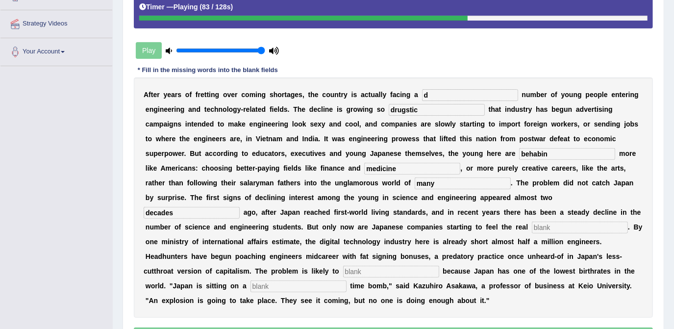
click at [532, 225] on input "text" at bounding box center [580, 227] width 96 height 12
type input "pinch"
click at [361, 266] on input "text" at bounding box center [391, 272] width 96 height 12
type input "worsing"
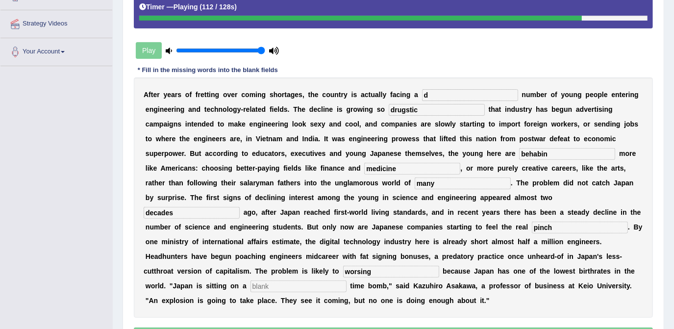
click at [251, 280] on input "text" at bounding box center [298, 286] width 96 height 12
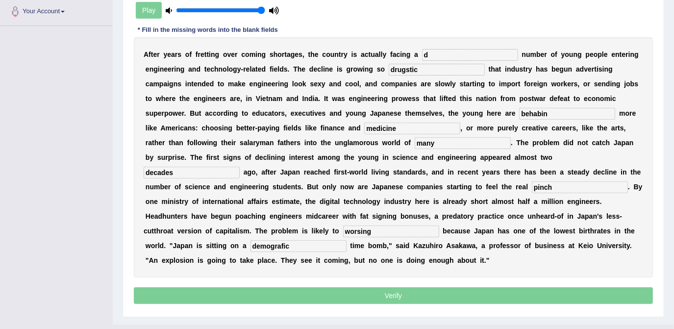
scroll to position [221, 0]
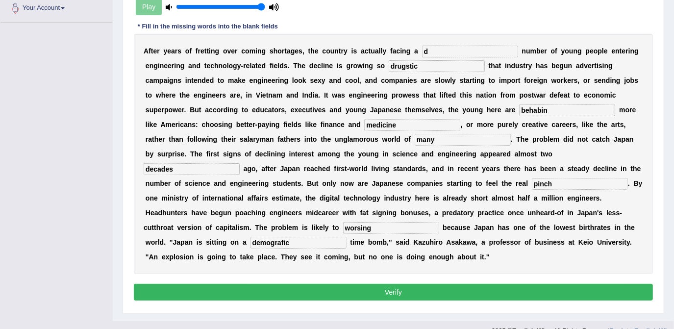
type input "demografic"
click at [417, 284] on button "Verify" at bounding box center [393, 292] width 519 height 17
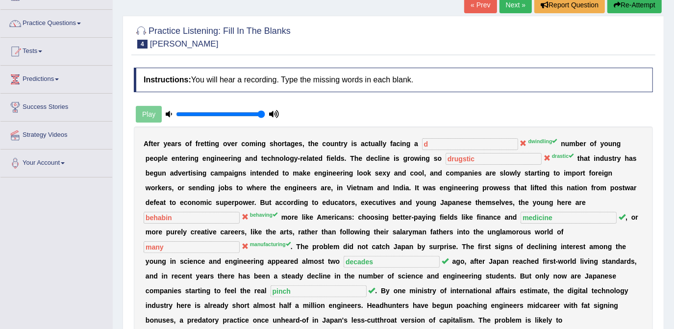
scroll to position [57, 0]
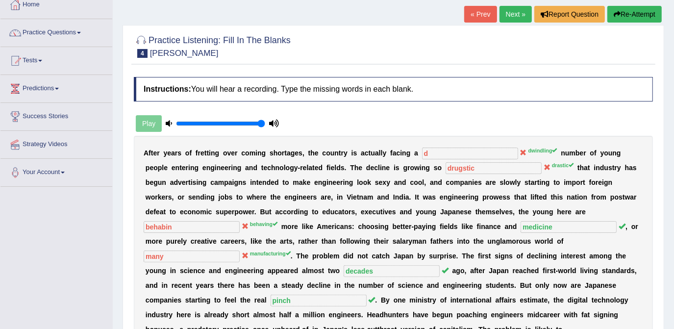
click at [512, 11] on link "Next »" at bounding box center [515, 14] width 32 height 17
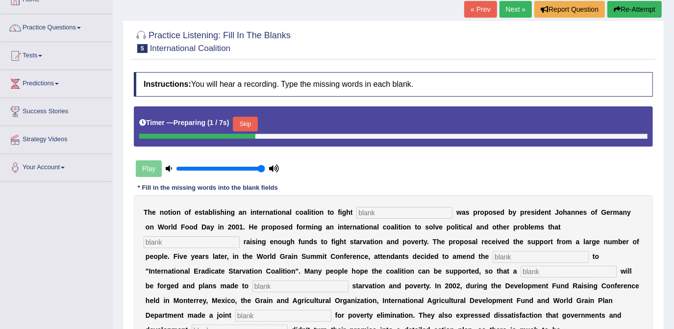
scroll to position [60, 0]
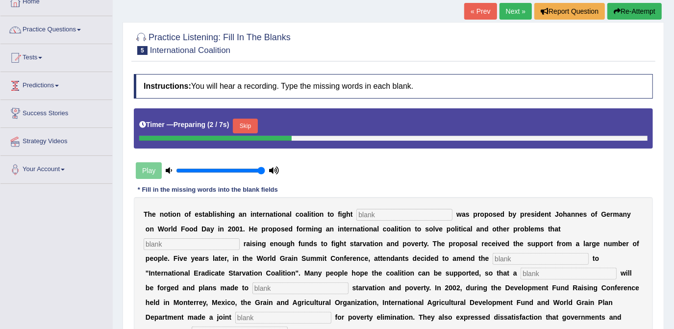
click at [24, 86] on link "Predictions" at bounding box center [56, 84] width 112 height 25
